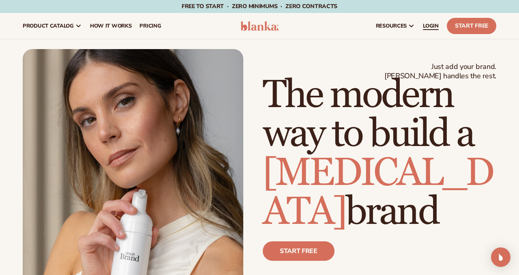
click at [432, 24] on span "LOGIN" at bounding box center [431, 26] width 16 height 6
